Goal: Task Accomplishment & Management: Complete application form

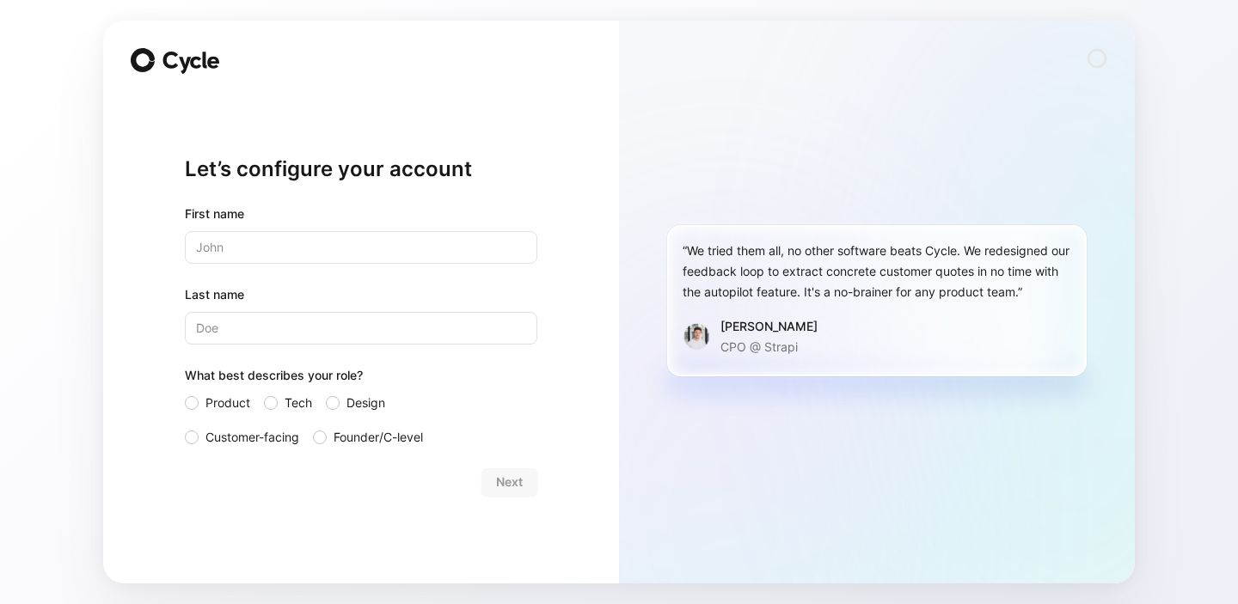
click at [0, 603] on com-1password-button at bounding box center [0, 604] width 0 height 0
type input "[PERSON_NAME]"
click at [276, 399] on div at bounding box center [271, 403] width 14 height 14
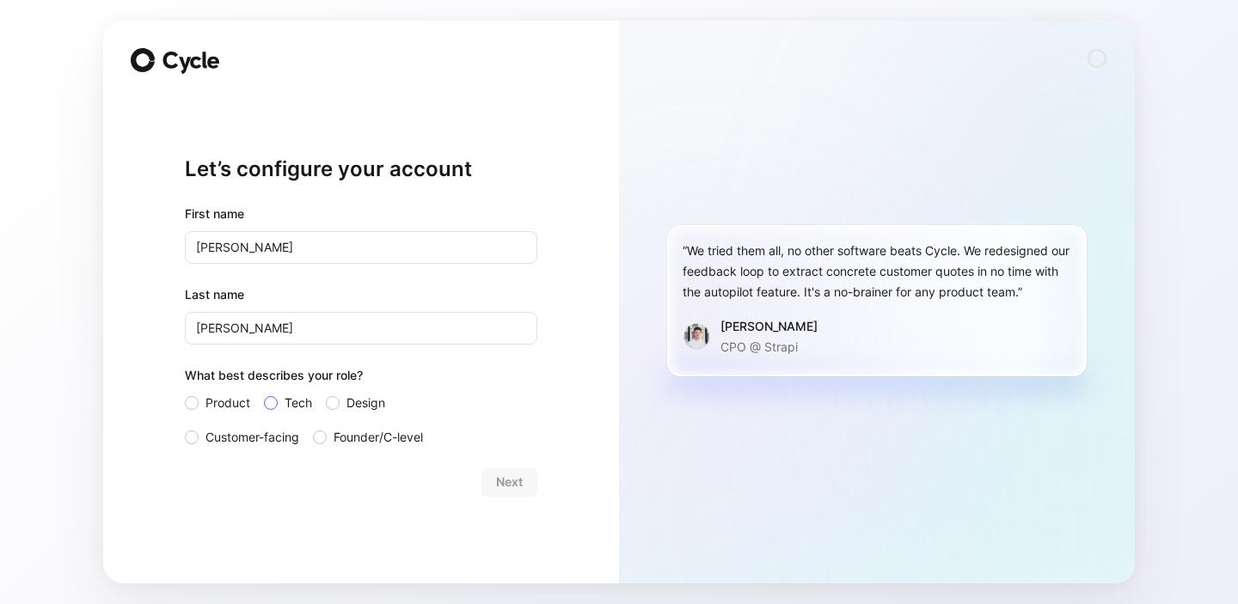
click at [264, 393] on input "Tech" at bounding box center [264, 393] width 0 height 0
click at [506, 485] on span "Next" at bounding box center [509, 482] width 27 height 21
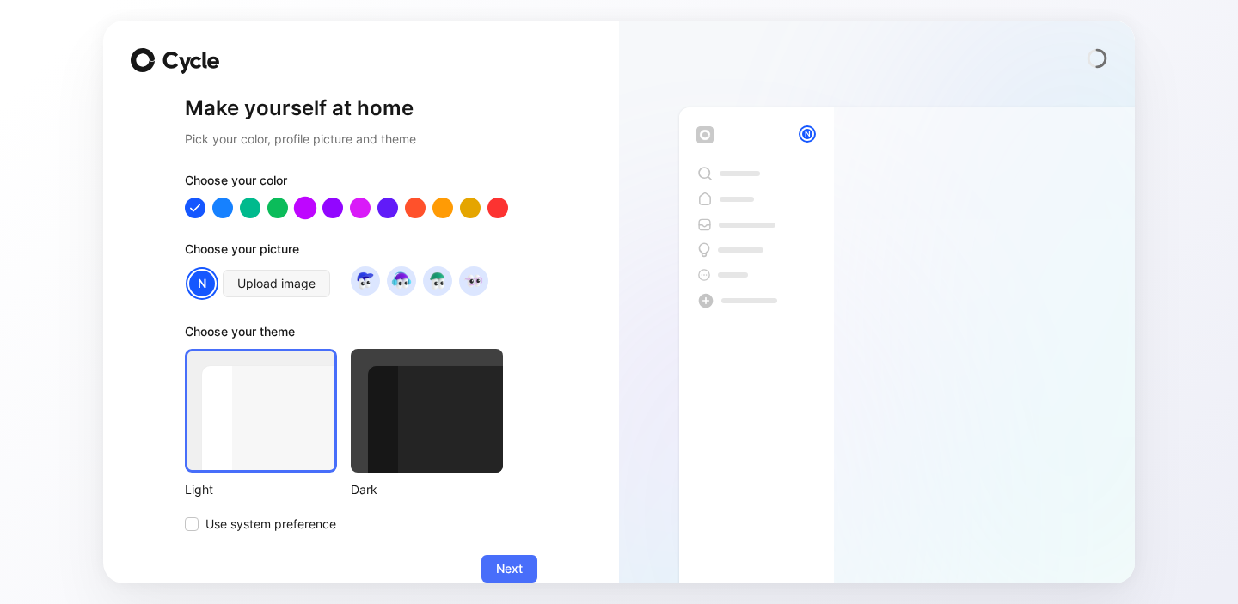
click at [304, 214] on div at bounding box center [305, 208] width 22 height 22
click at [328, 211] on div at bounding box center [332, 208] width 22 height 22
click at [254, 288] on span "Upload image" at bounding box center [276, 283] width 78 height 21
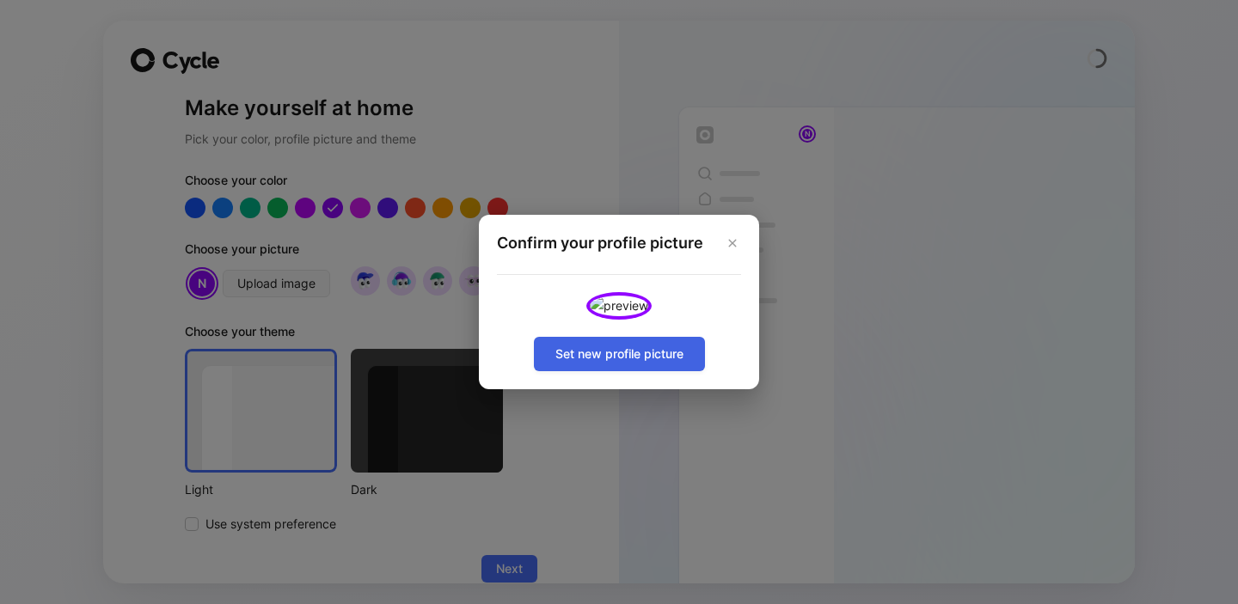
click at [664, 364] on span "Set new profile picture" at bounding box center [619, 354] width 128 height 21
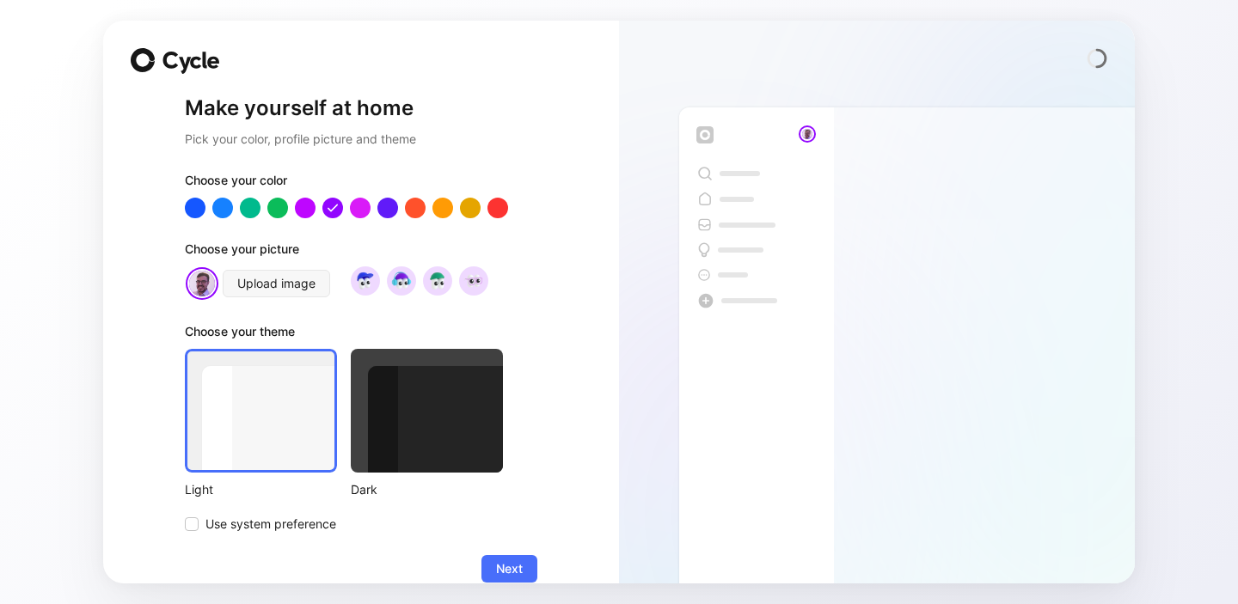
click at [272, 410] on div at bounding box center [261, 411] width 152 height 124
click at [272, 524] on span "Use system preference" at bounding box center [270, 524] width 131 height 21
click at [185, 514] on input "Use system preference" at bounding box center [185, 514] width 0 height 0
click at [268, 424] on div at bounding box center [261, 411] width 152 height 124
click at [242, 523] on span "Use system preference" at bounding box center [270, 524] width 131 height 21
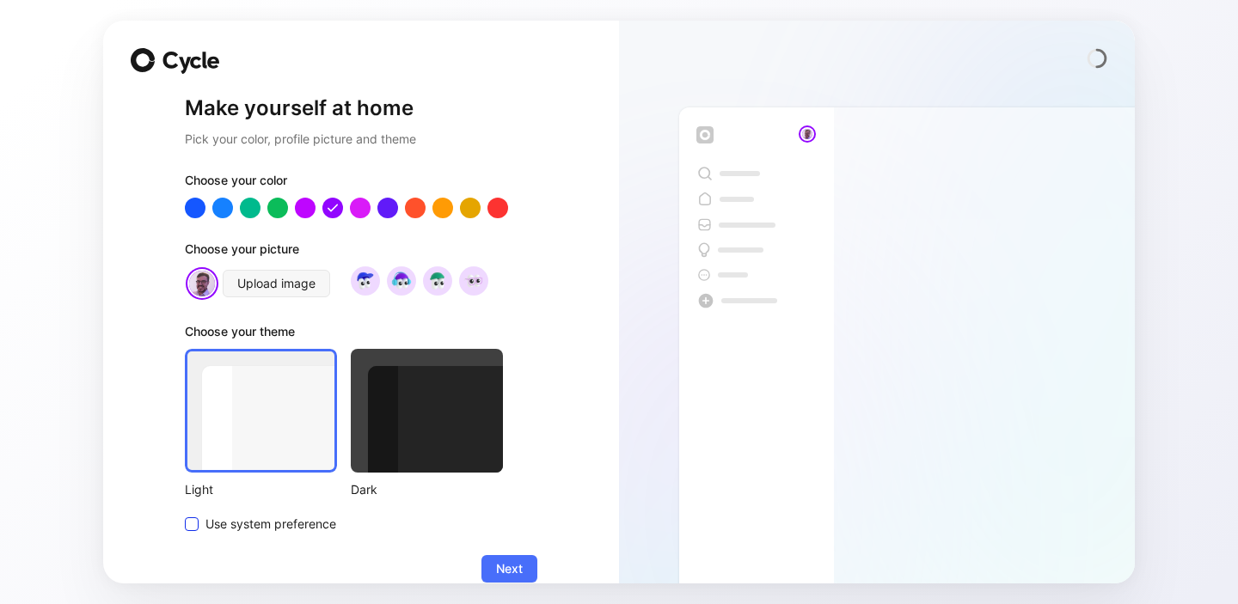
click at [185, 514] on input "Use system preference" at bounding box center [185, 514] width 0 height 0
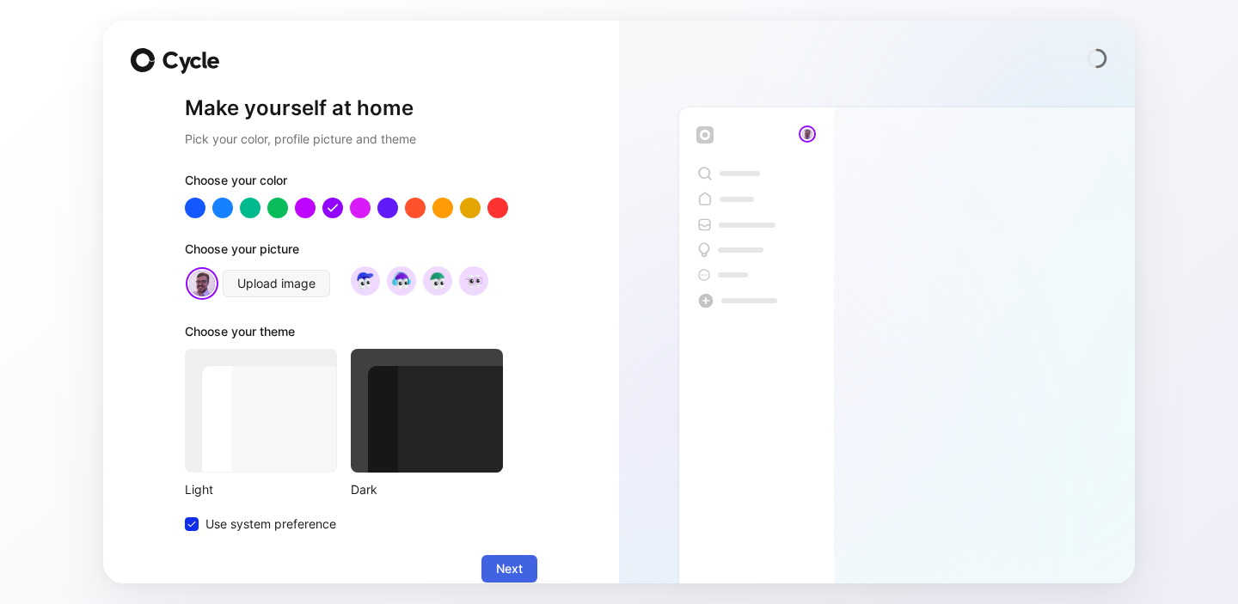
click at [519, 567] on span "Next" at bounding box center [509, 569] width 27 height 21
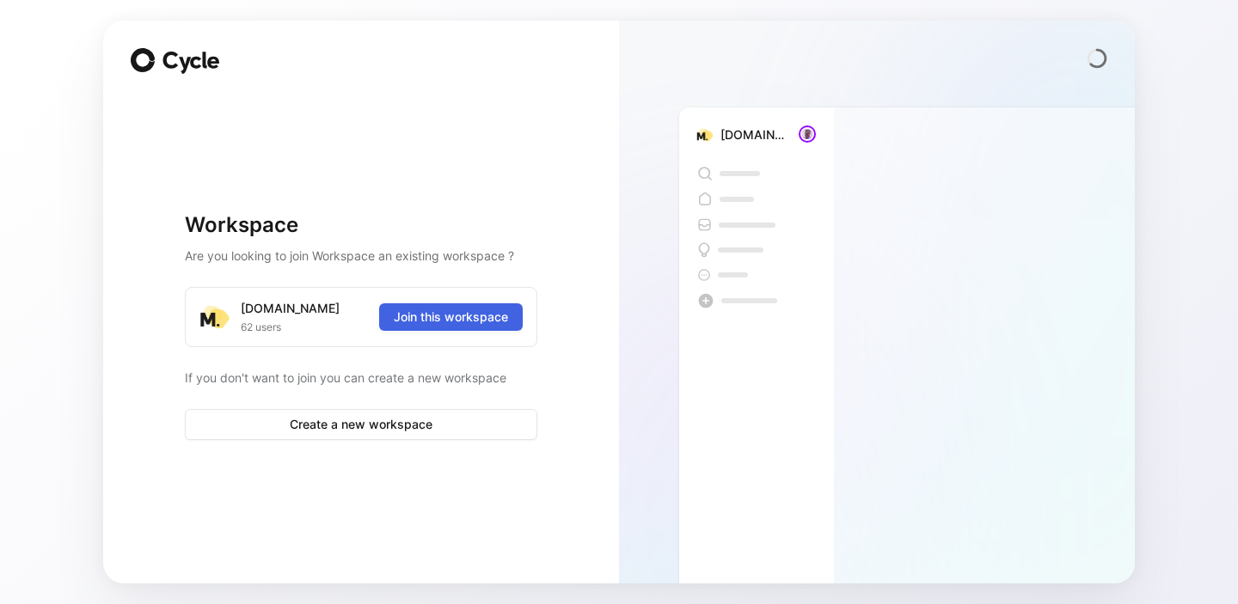
click at [473, 317] on span "Join this workspace" at bounding box center [451, 317] width 114 height 21
